Goal: Task Accomplishment & Management: Use online tool/utility

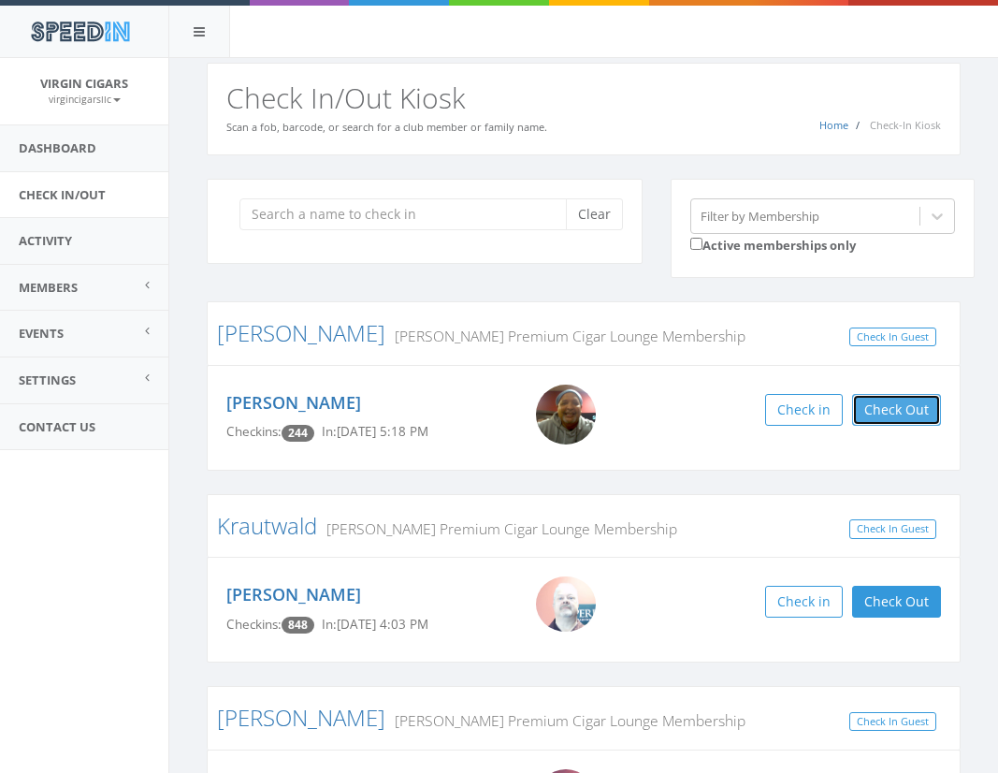
drag, startPoint x: 939, startPoint y: 412, endPoint x: 933, endPoint y: 441, distance: 29.7
click at [939, 412] on button "Check Out" at bounding box center [896, 410] width 89 height 32
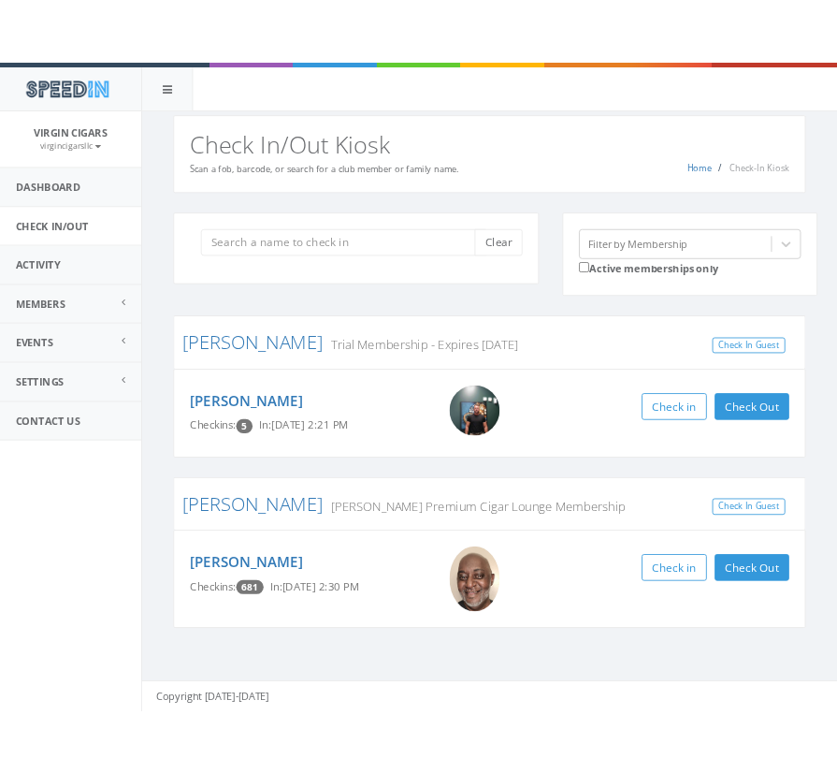
scroll to position [1, 0]
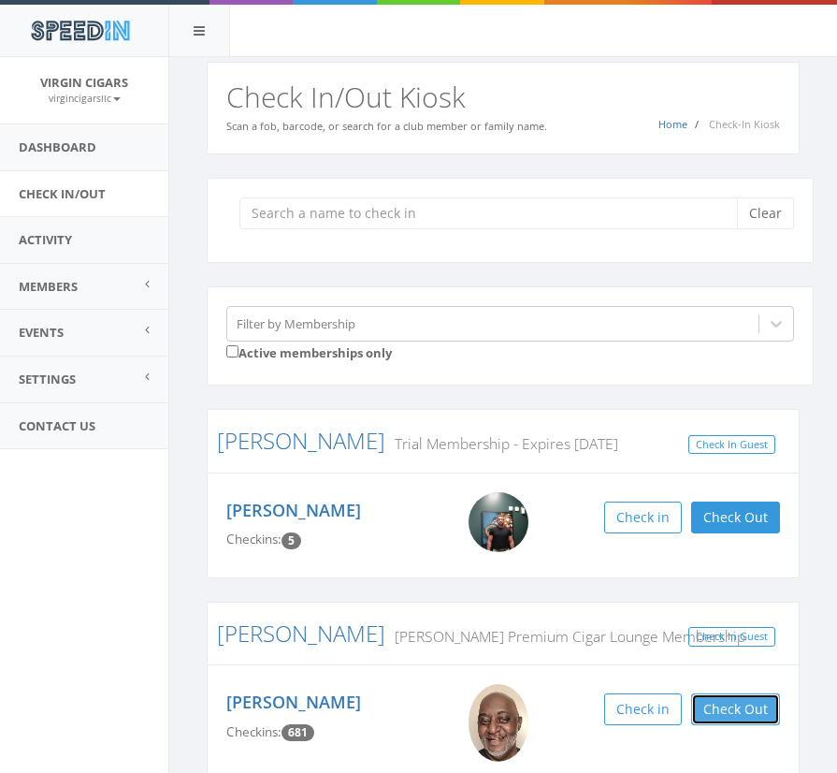
click at [748, 700] on button "Check Out" at bounding box center [735, 709] width 89 height 32
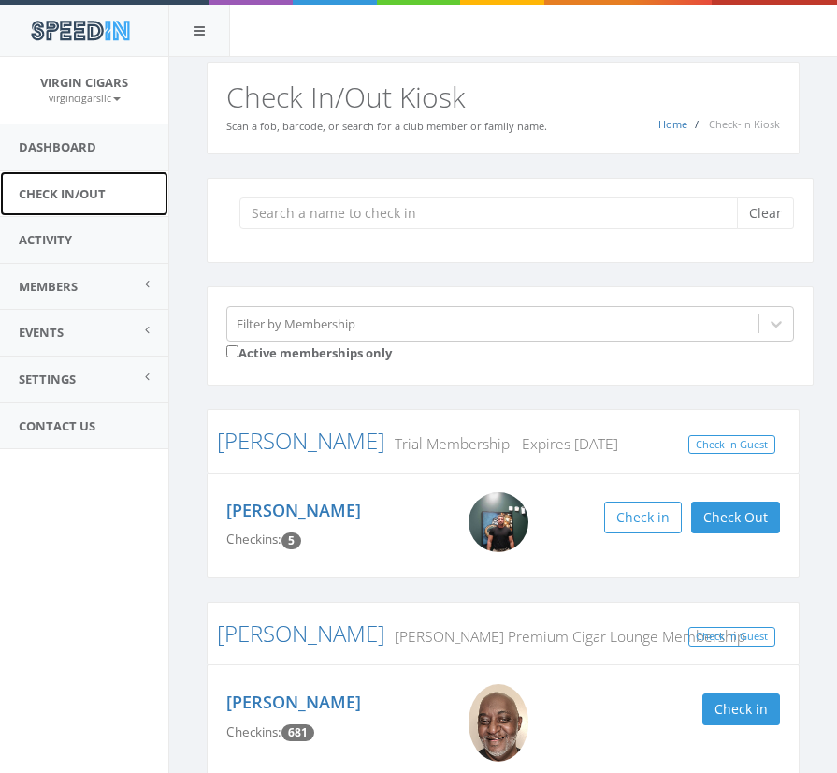
click at [63, 191] on link "Check In/Out" at bounding box center [84, 194] width 168 height 46
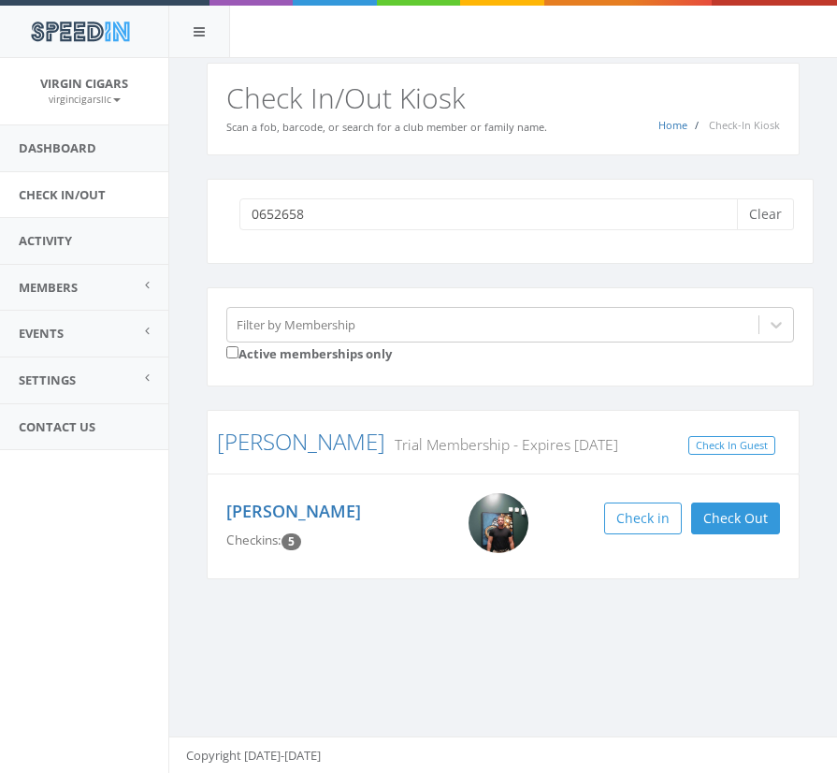
type input "06526588"
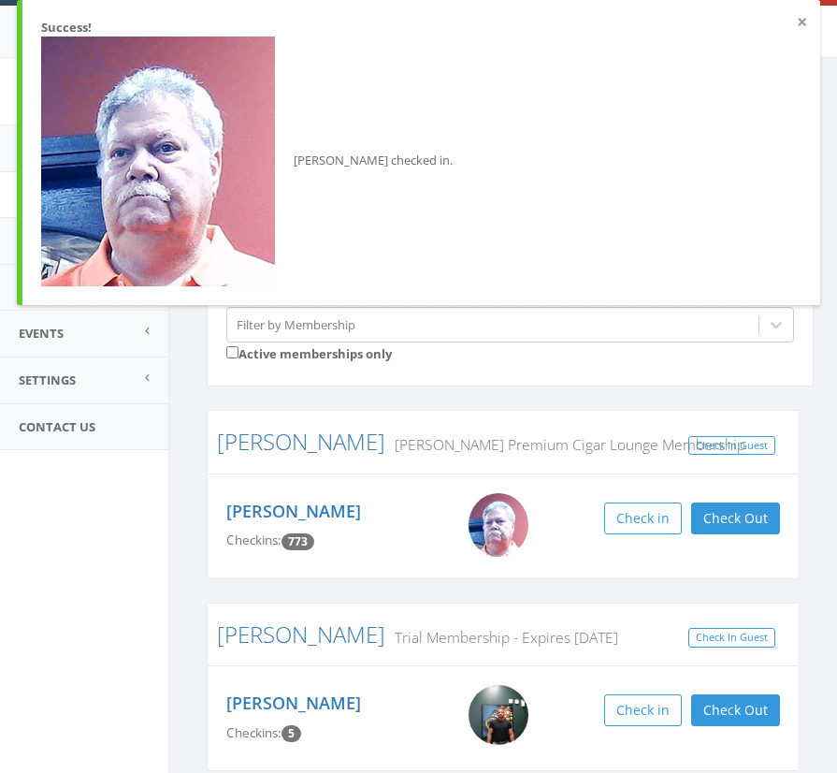
drag, startPoint x: 803, startPoint y: 23, endPoint x: 792, endPoint y: 35, distance: 15.2
click at [804, 22] on button "×" at bounding box center [802, 22] width 10 height 19
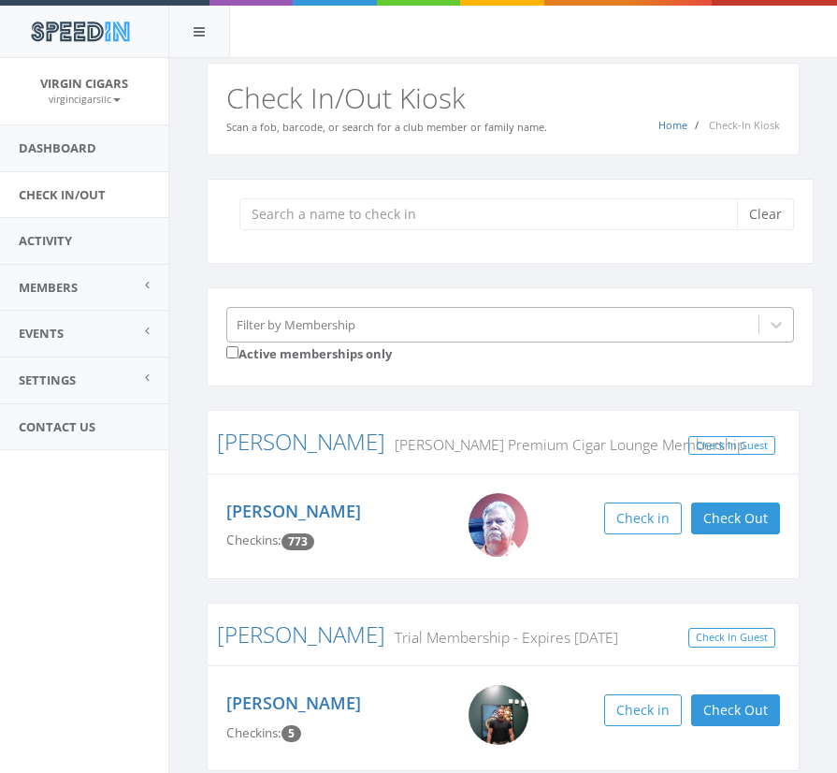
click at [329, 324] on div "Filter by Membership" at bounding box center [296, 324] width 119 height 18
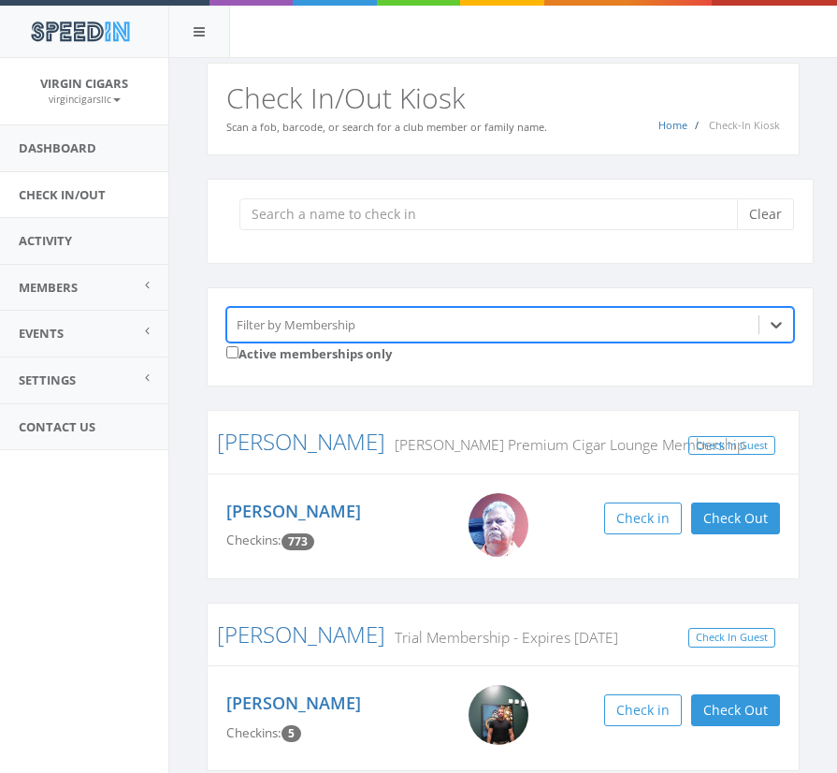
click at [317, 321] on div "Filter by Membership" at bounding box center [296, 324] width 119 height 18
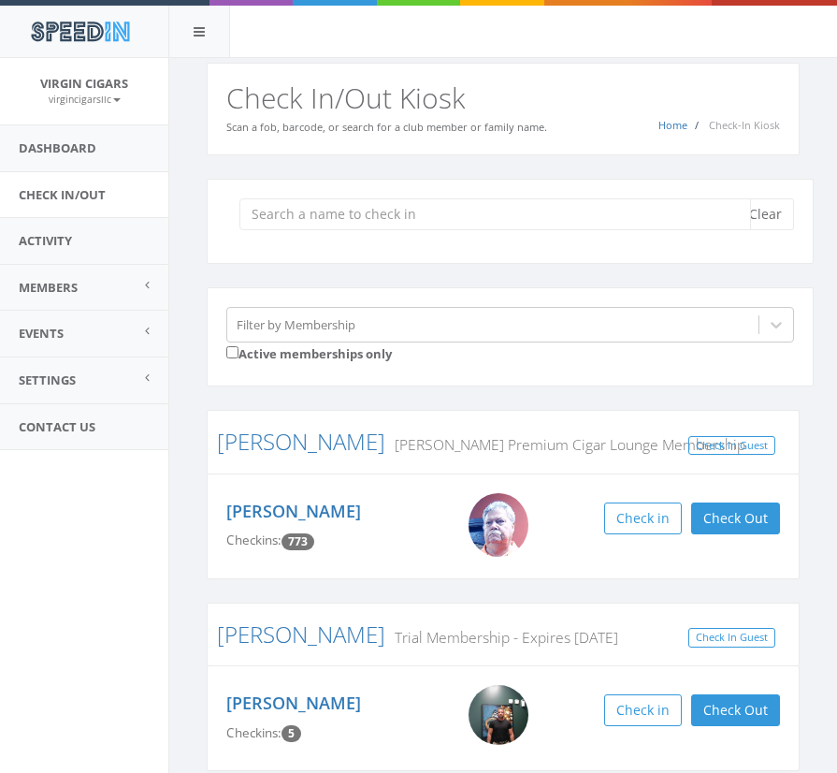
click at [312, 215] on input "search" at bounding box center [496, 214] width 512 height 32
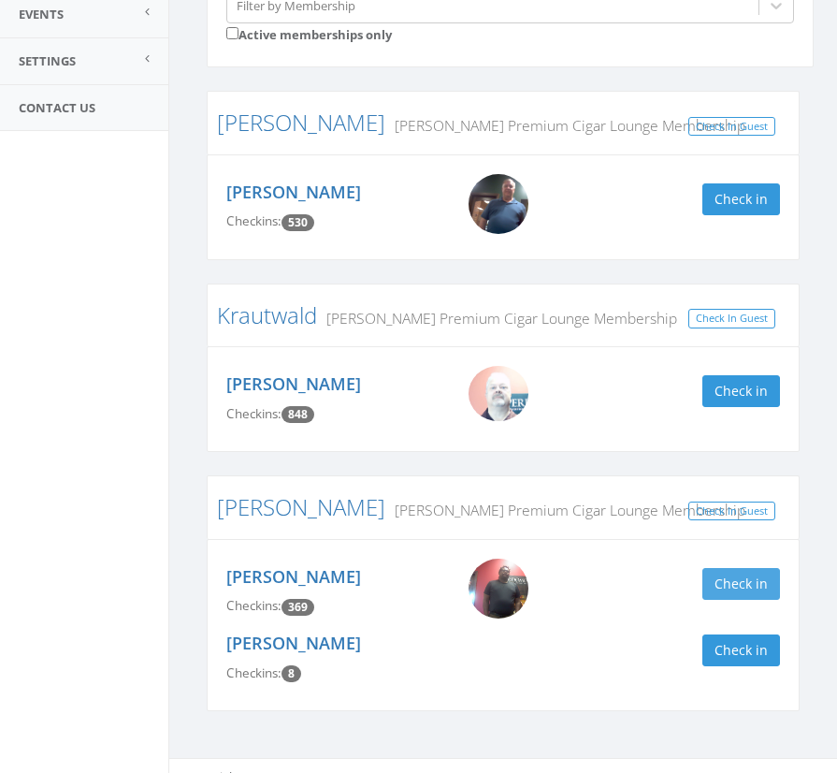
scroll to position [320, 0]
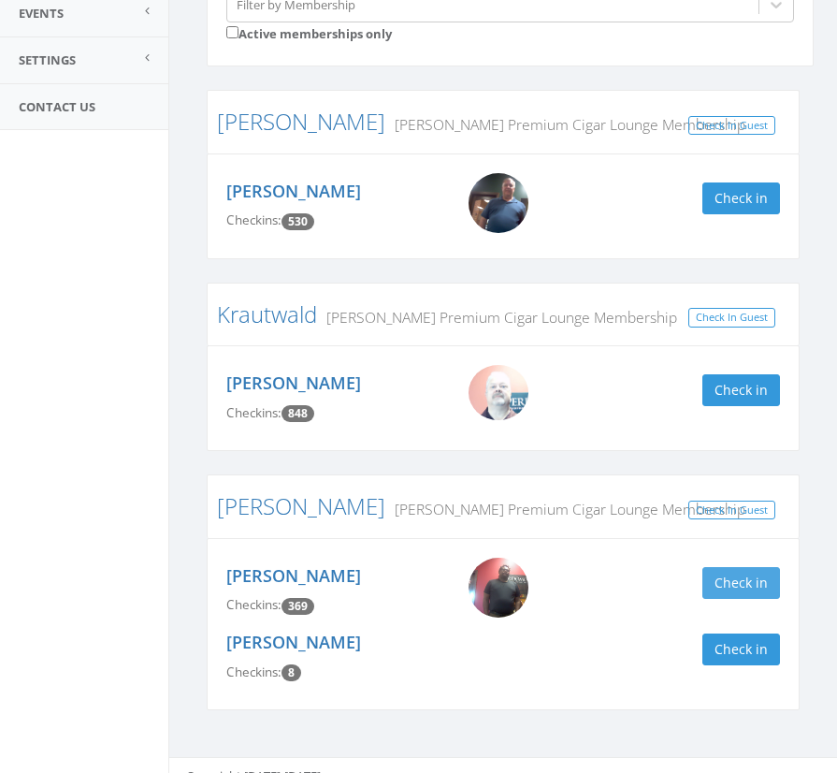
type input "kev"
click at [715, 587] on button "Check in" at bounding box center [742, 583] width 78 height 32
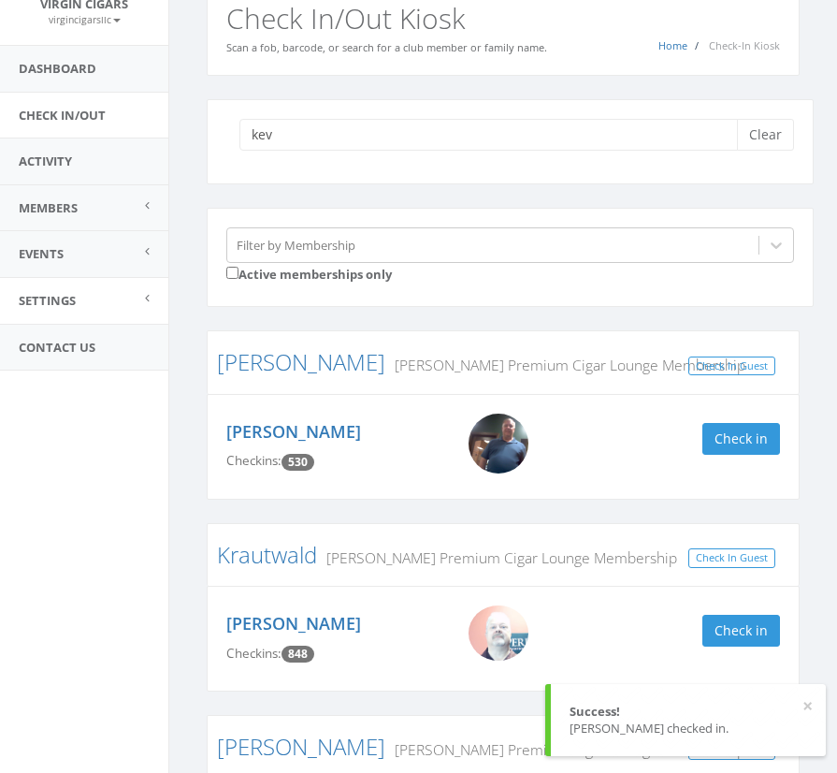
scroll to position [0, 0]
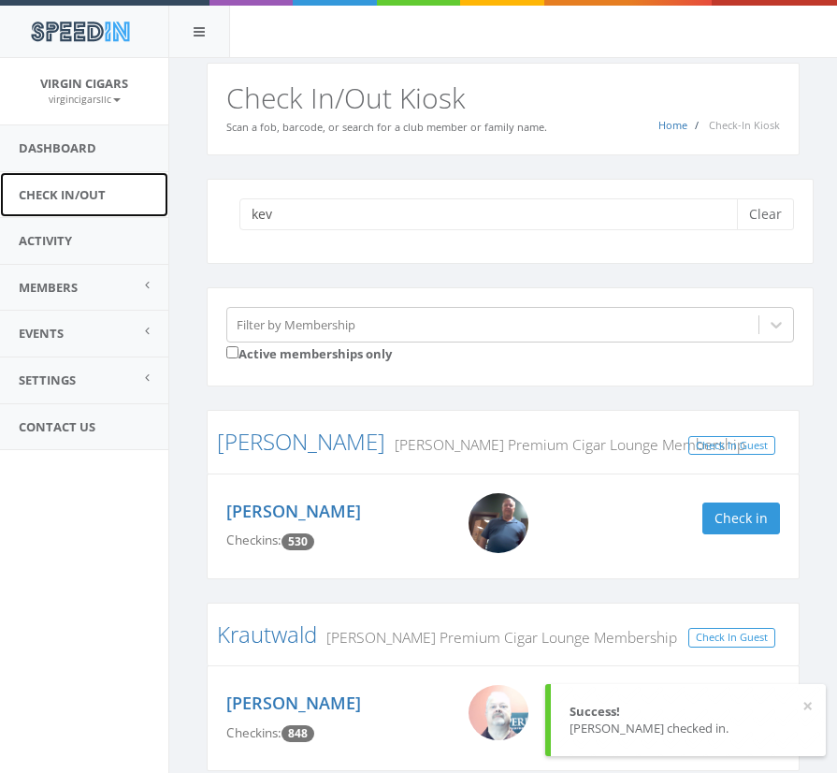
click at [39, 197] on link "Check In/Out" at bounding box center [84, 195] width 168 height 46
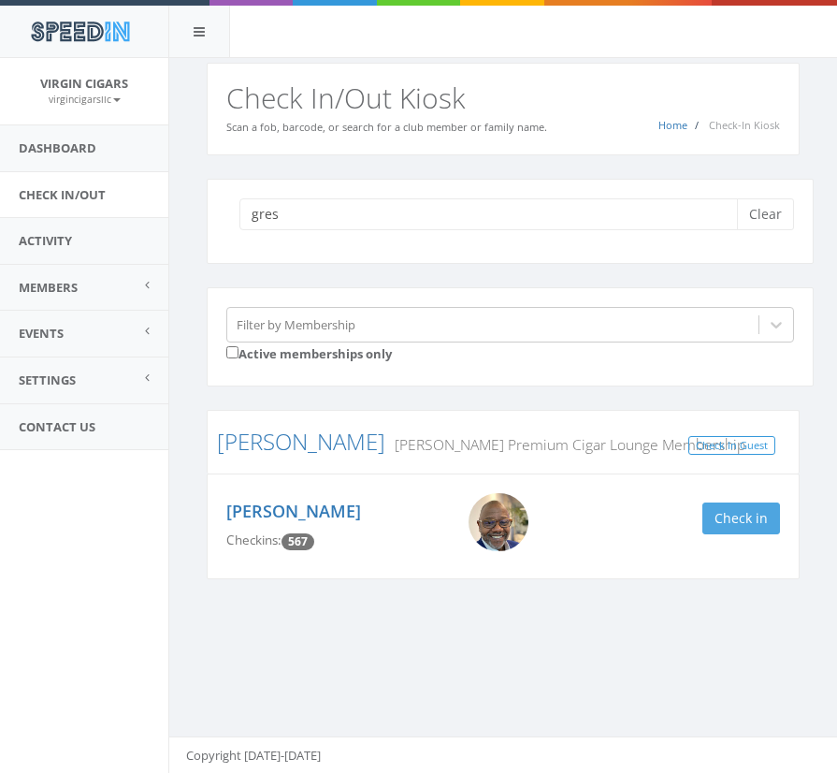
type input "gres"
click at [756, 510] on button "Check in" at bounding box center [742, 518] width 78 height 32
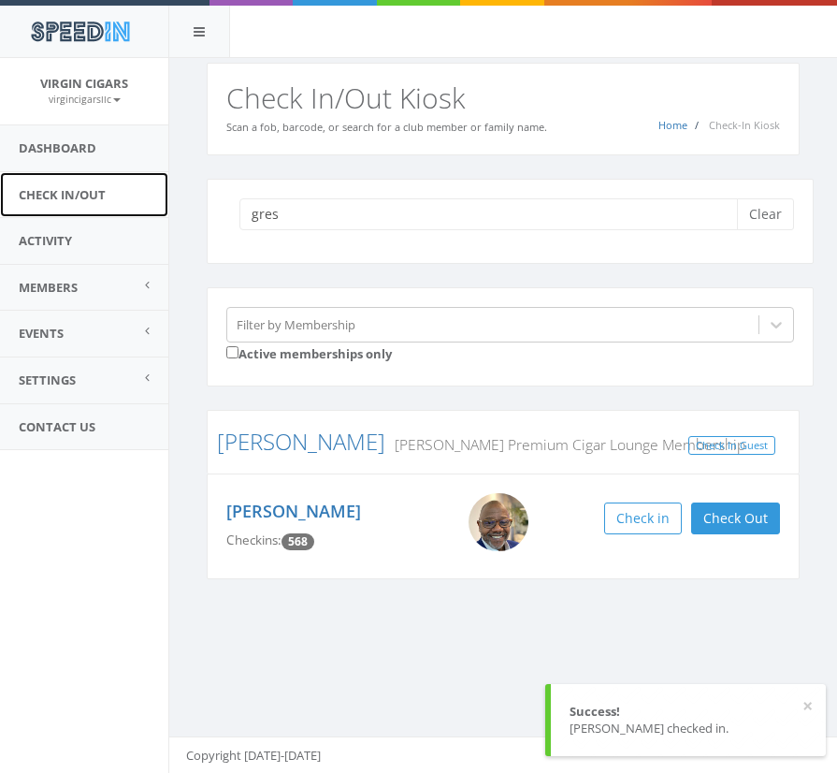
click at [68, 196] on link "Check In/Out" at bounding box center [84, 195] width 168 height 46
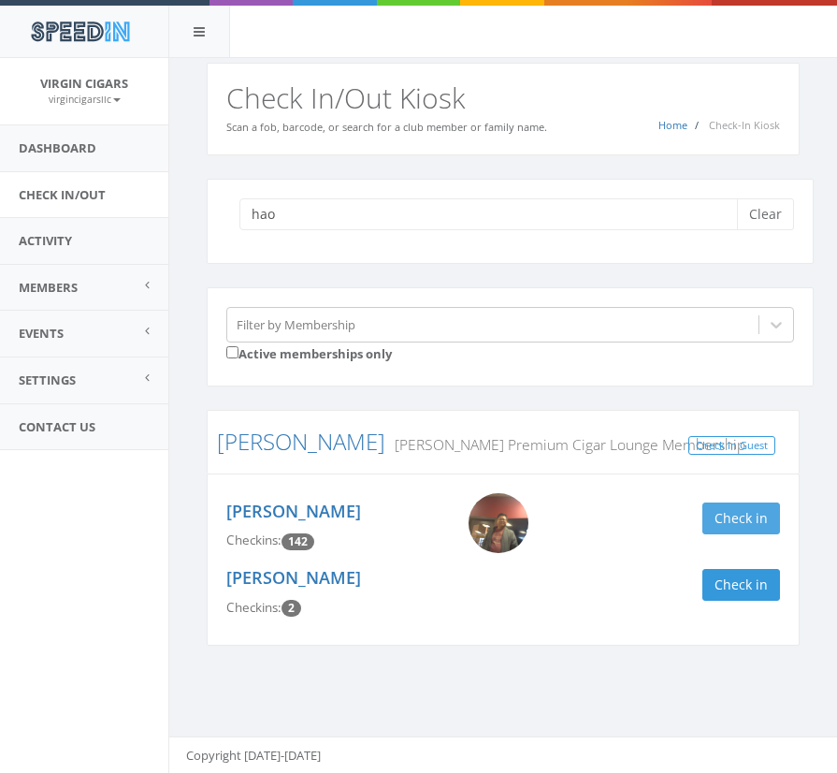
type input "hao"
click at [755, 522] on button "Check in" at bounding box center [742, 518] width 78 height 32
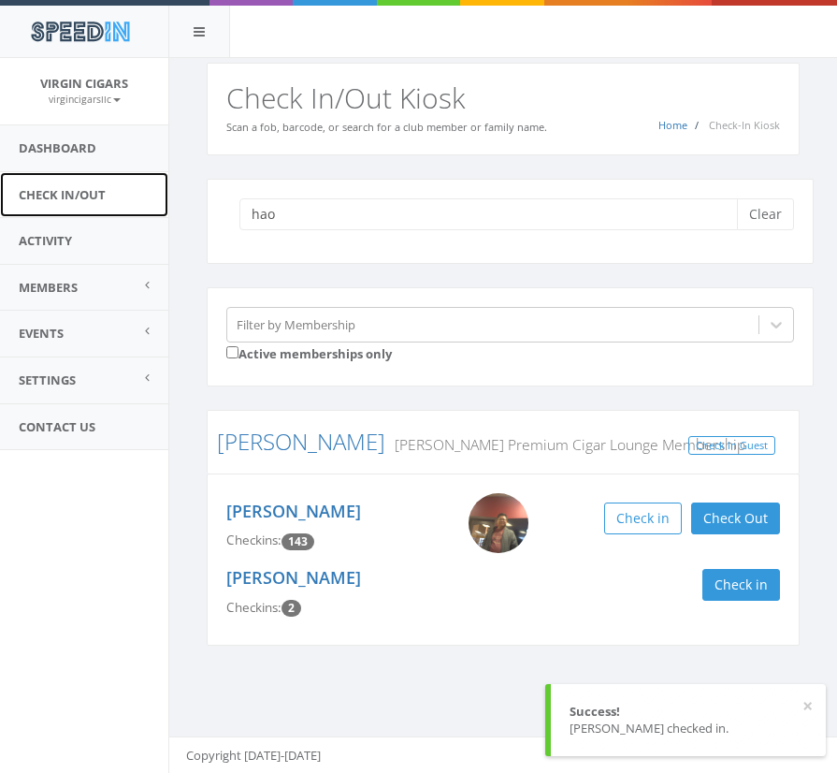
click at [83, 197] on link "Check In/Out" at bounding box center [84, 195] width 168 height 46
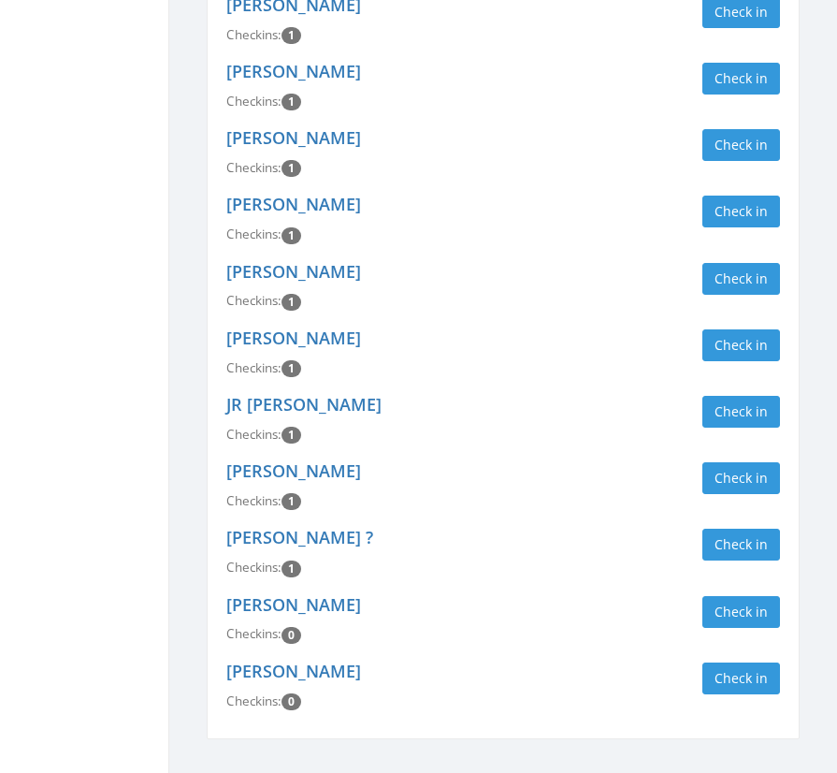
scroll to position [2088, 0]
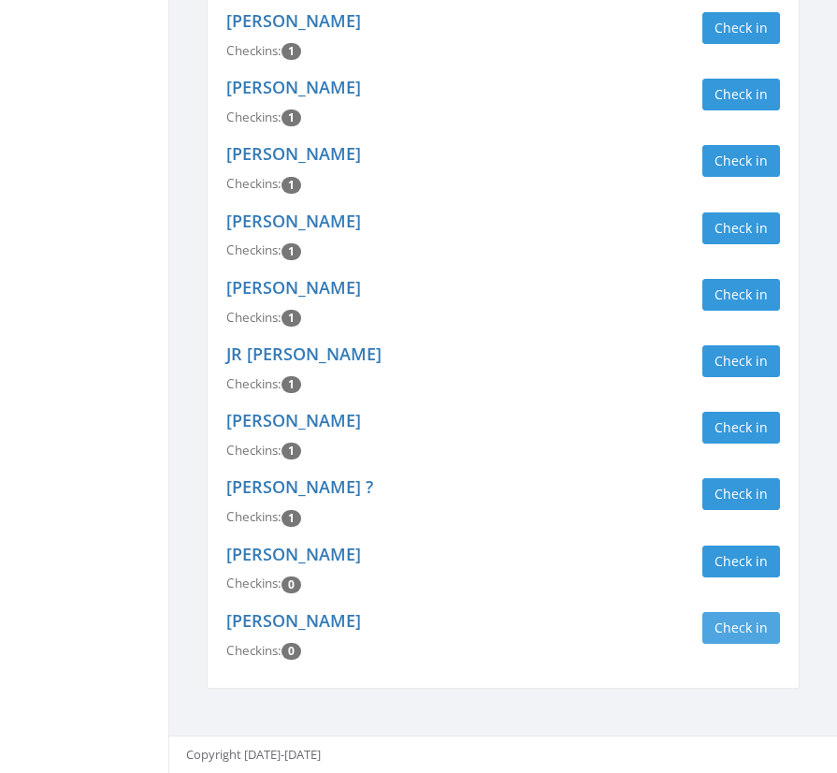
type input "guest"
click at [756, 618] on button "Check in Guest" at bounding box center [742, 628] width 78 height 32
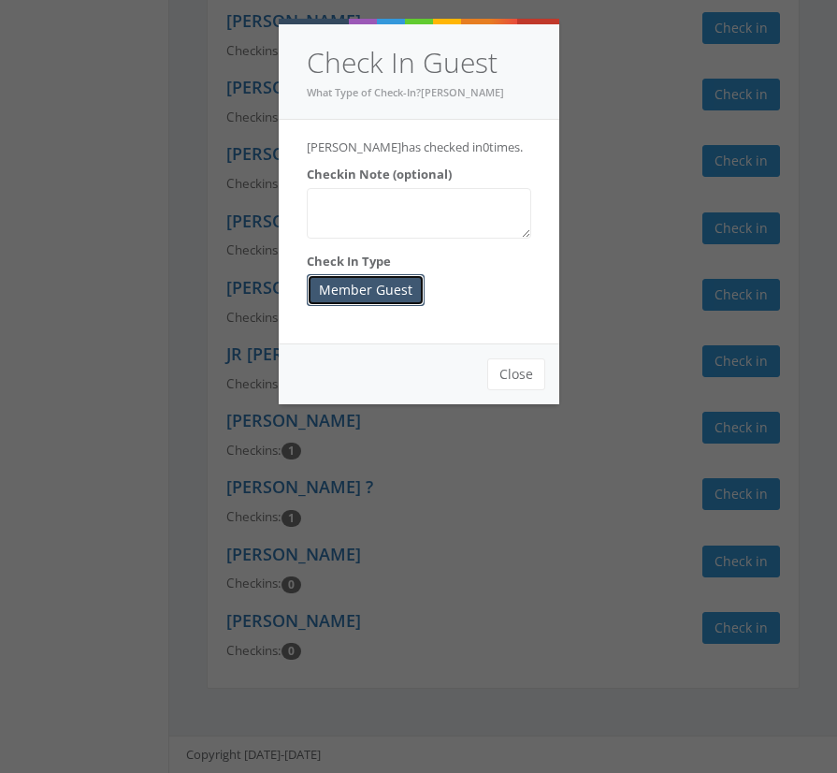
click at [411, 305] on button "Member Guest" at bounding box center [366, 290] width 118 height 32
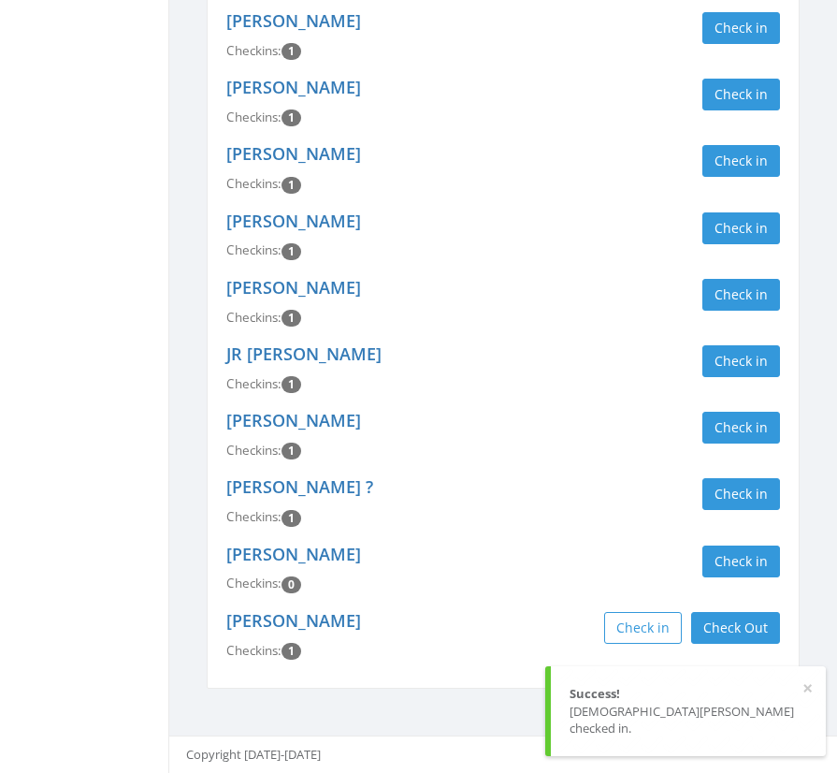
scroll to position [2087, 0]
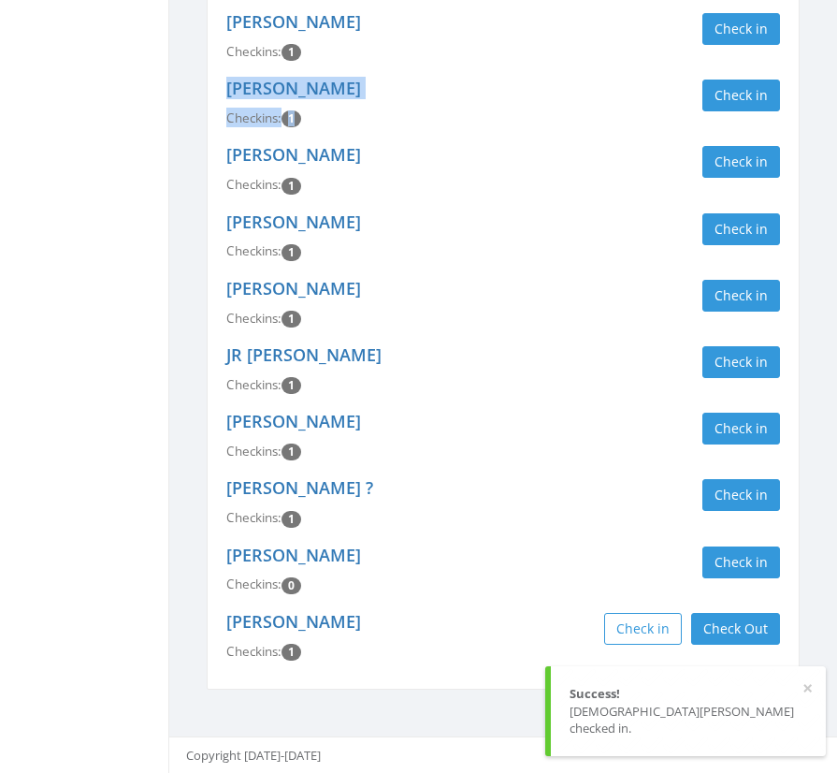
drag, startPoint x: 196, startPoint y: 101, endPoint x: 220, endPoint y: 71, distance: 38.0
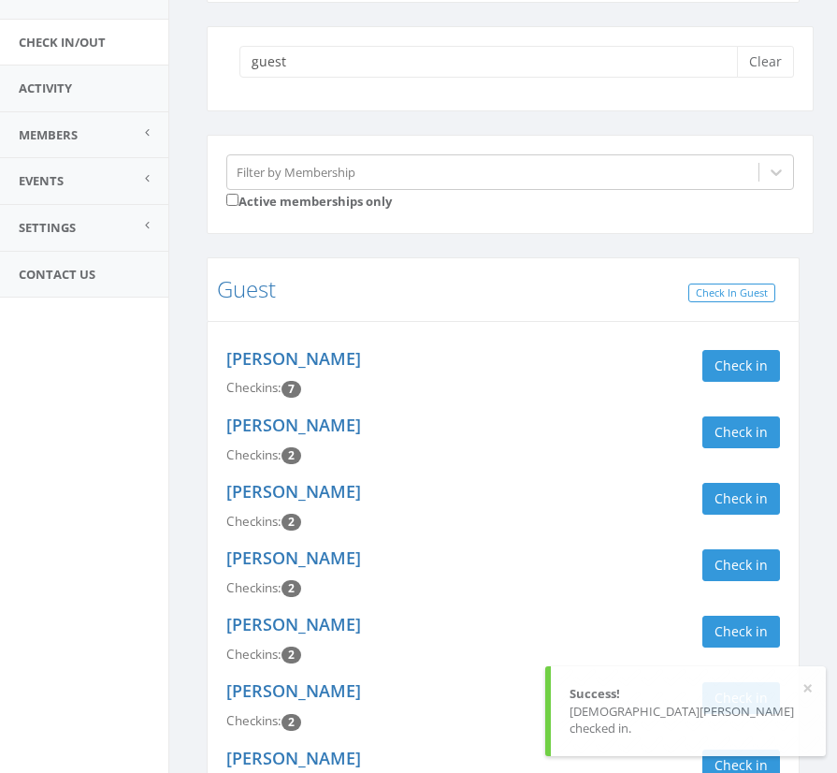
scroll to position [0, 0]
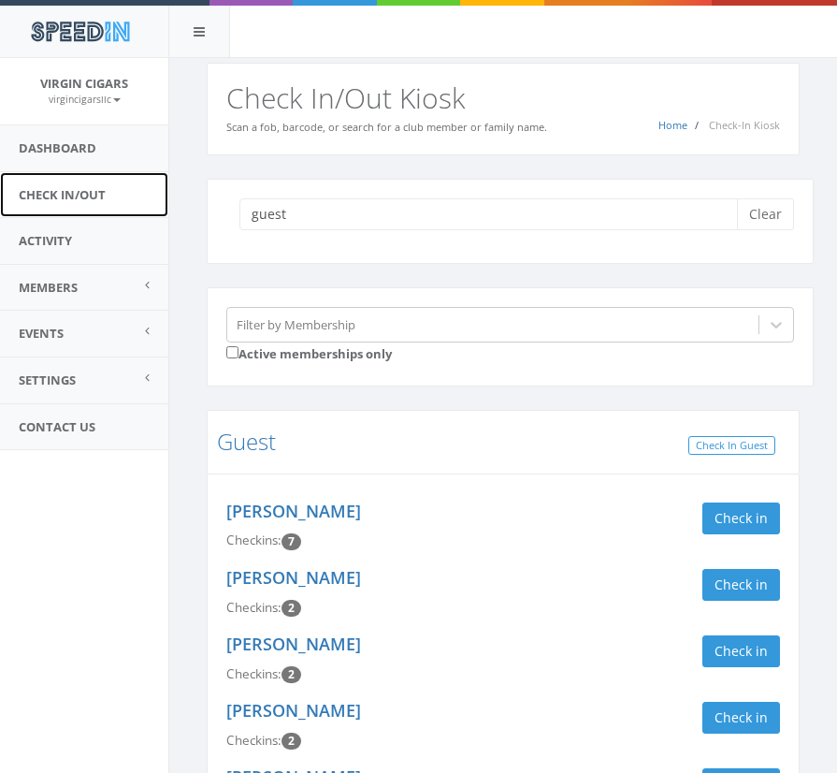
click at [28, 196] on link "Check In/Out" at bounding box center [84, 195] width 168 height 46
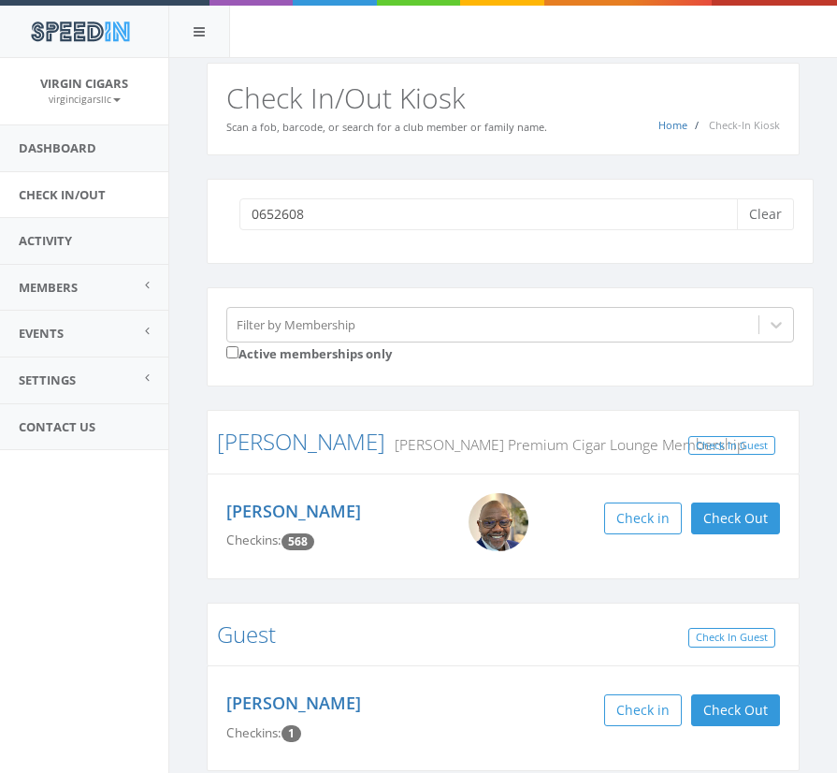
type input "06526082"
type input "05116619"
type input "06438544"
